Goal: Obtain resource: Obtain resource

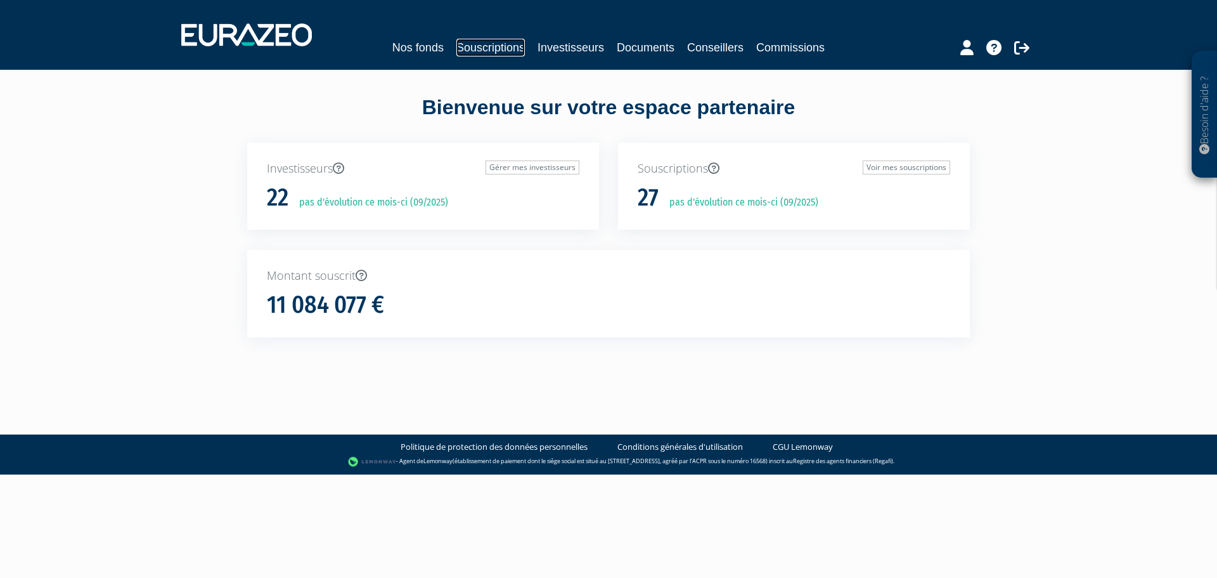
click at [468, 55] on link "Souscriptions" at bounding box center [490, 48] width 68 height 18
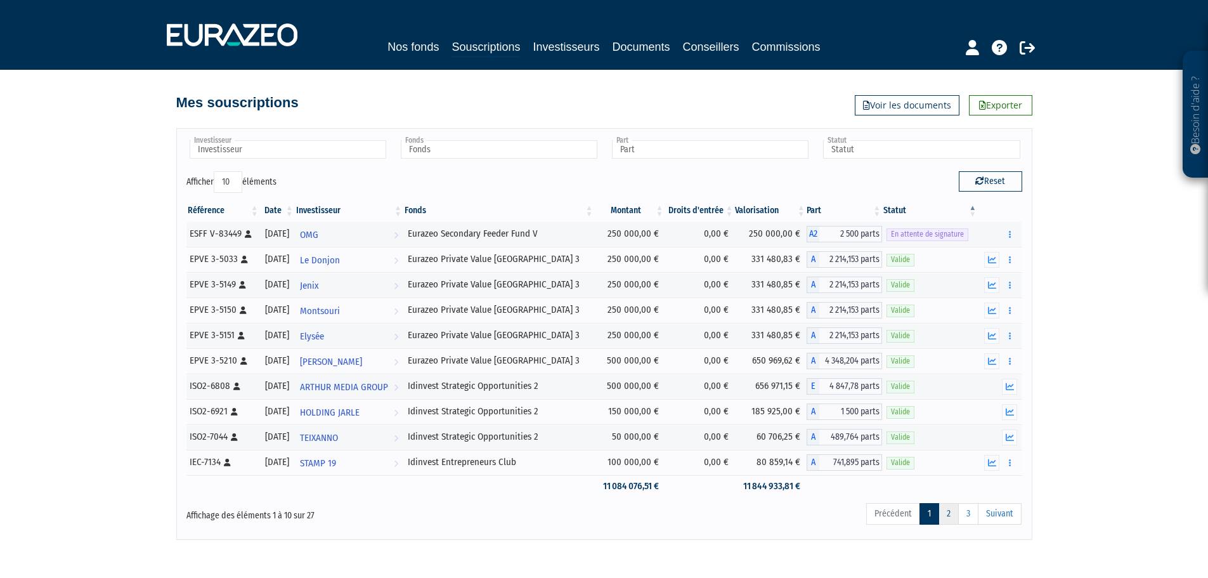
click at [944, 512] on link "2" at bounding box center [948, 514] width 20 height 22
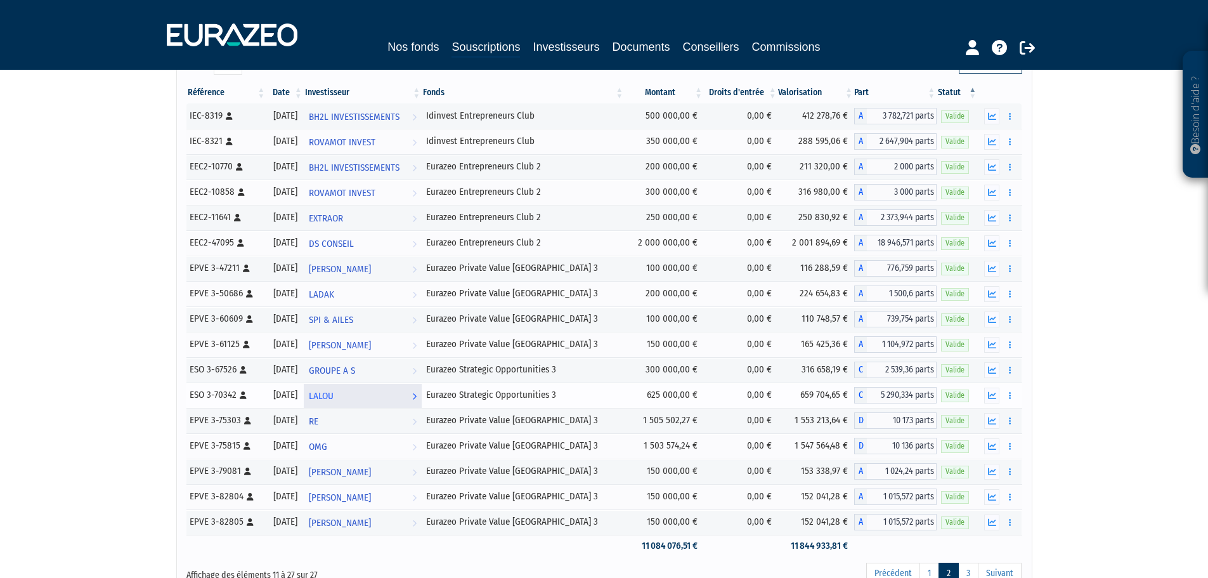
scroll to position [82, 0]
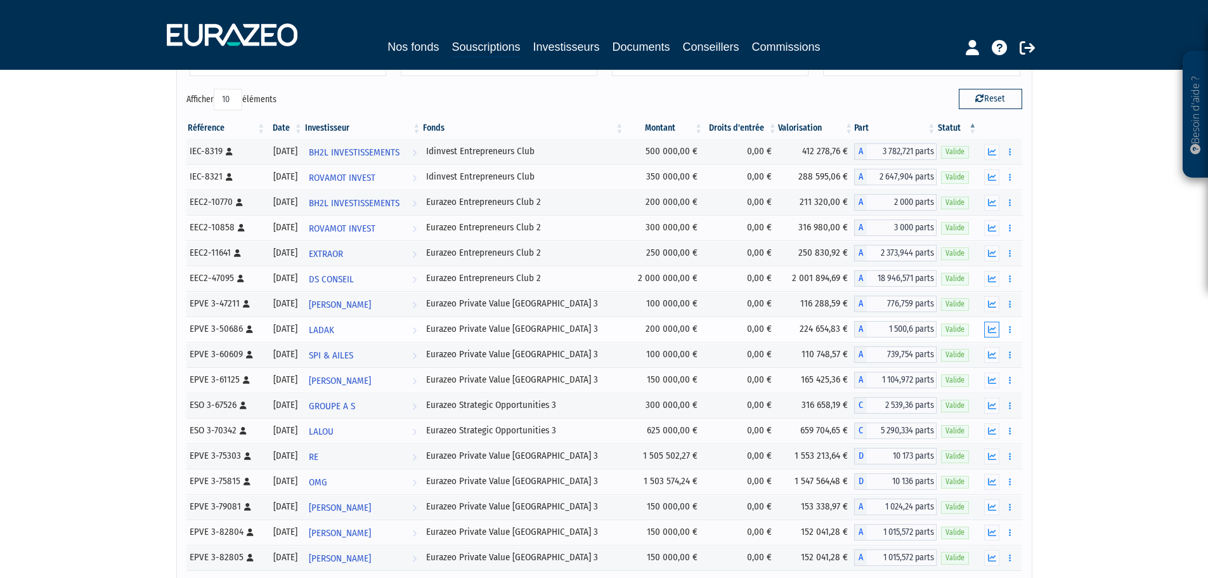
click at [995, 328] on icon "button" at bounding box center [992, 329] width 8 height 8
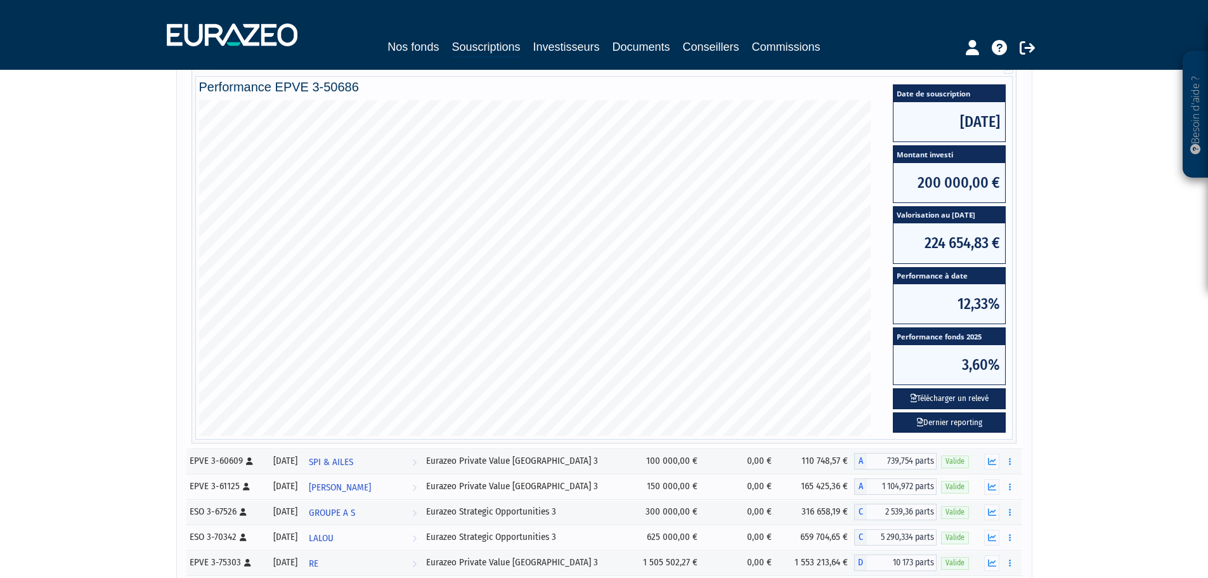
scroll to position [378, 0]
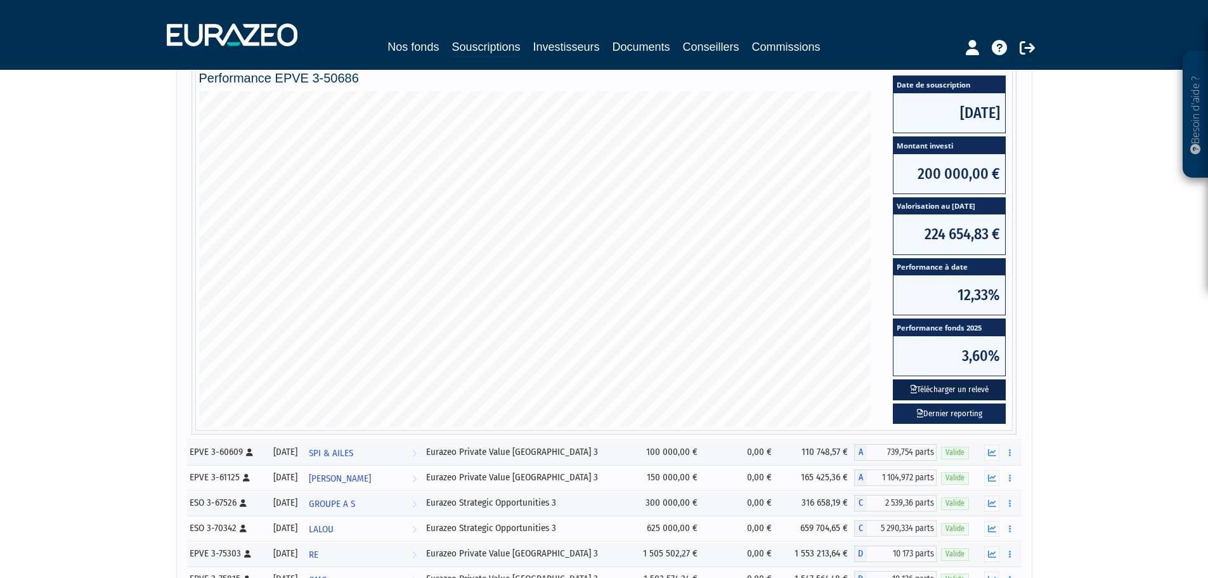
click at [951, 392] on button "Télécharger un relevé" at bounding box center [949, 389] width 113 height 21
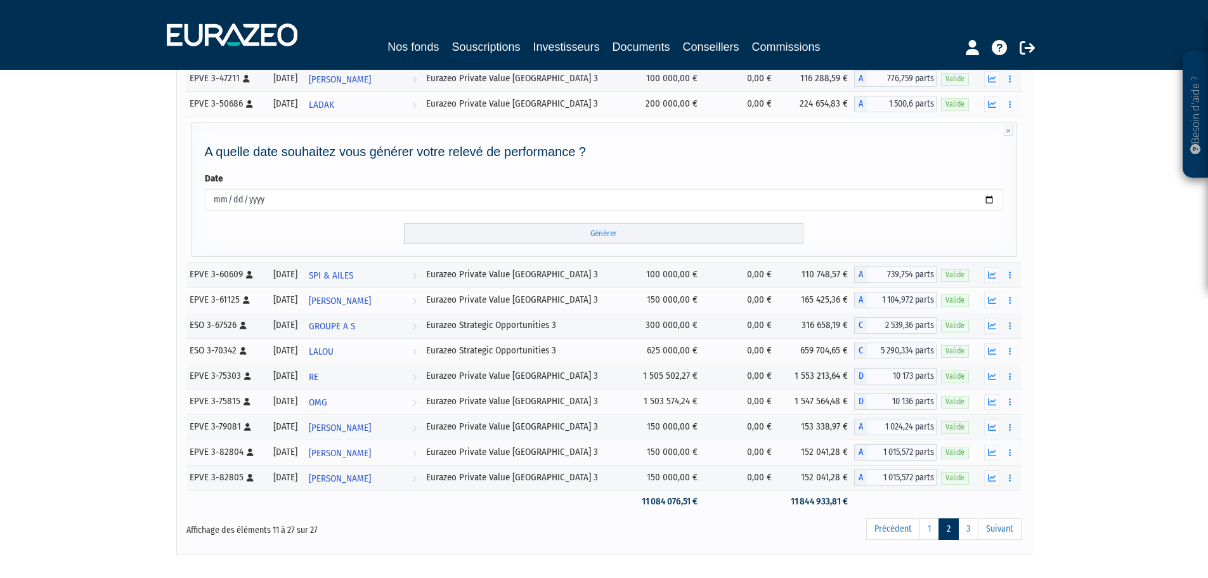
scroll to position [166, 0]
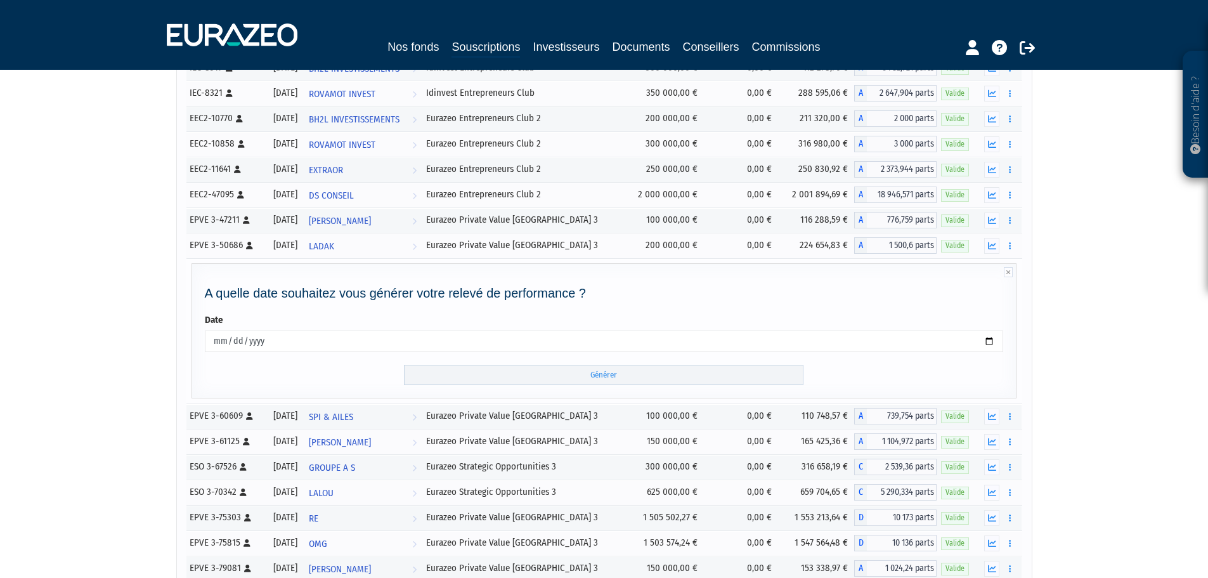
click at [337, 334] on input "2025-09-02" at bounding box center [604, 341] width 799 height 22
click at [992, 341] on input "2025-09-02" at bounding box center [604, 341] width 799 height 22
type input "2025-07-31"
click at [538, 370] on input "Générer" at bounding box center [603, 375] width 399 height 21
